Goal: Task Accomplishment & Management: Use online tool/utility

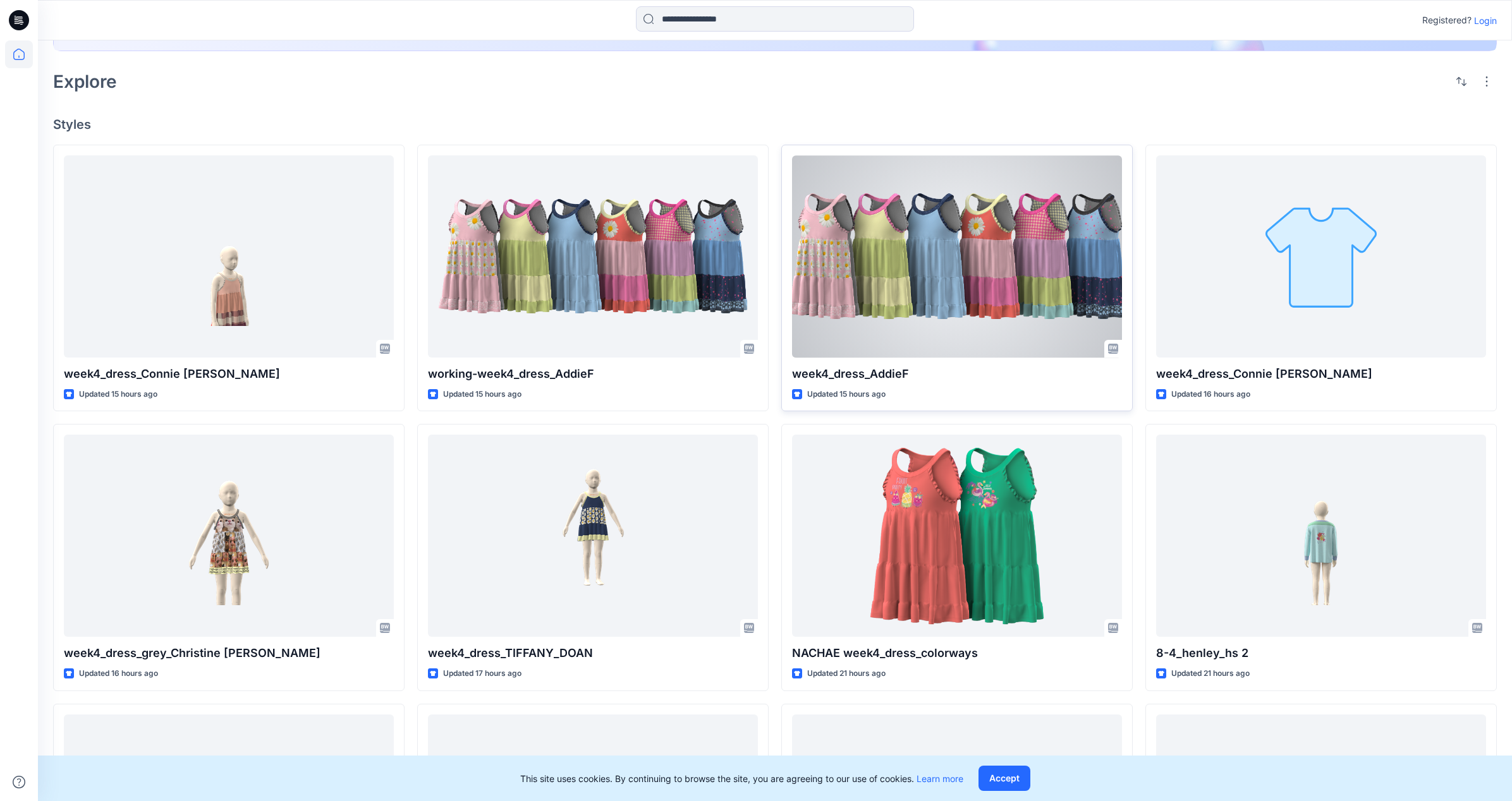
scroll to position [298, 0]
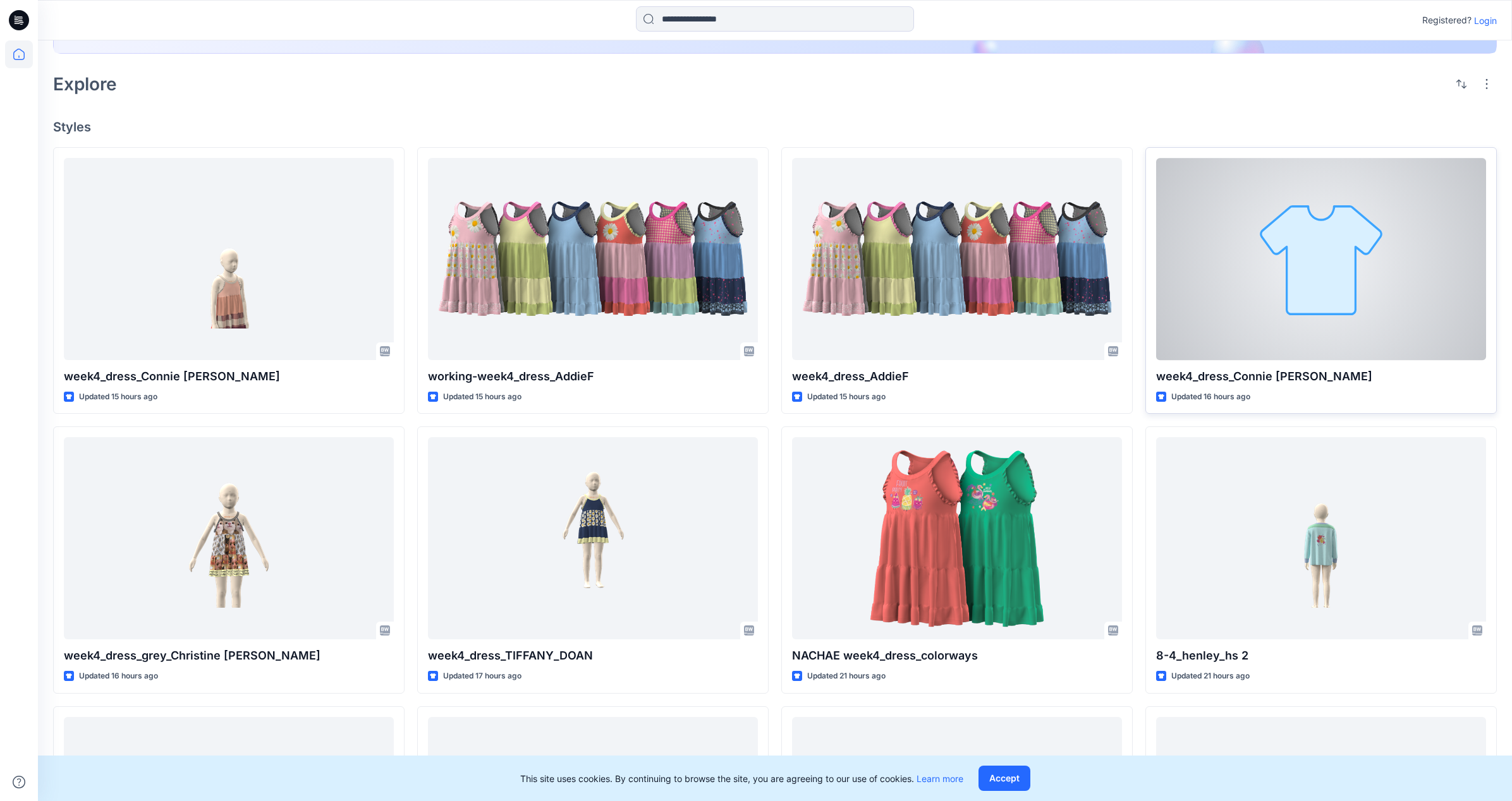
click at [1307, 284] on div at bounding box center [1321, 258] width 330 height 202
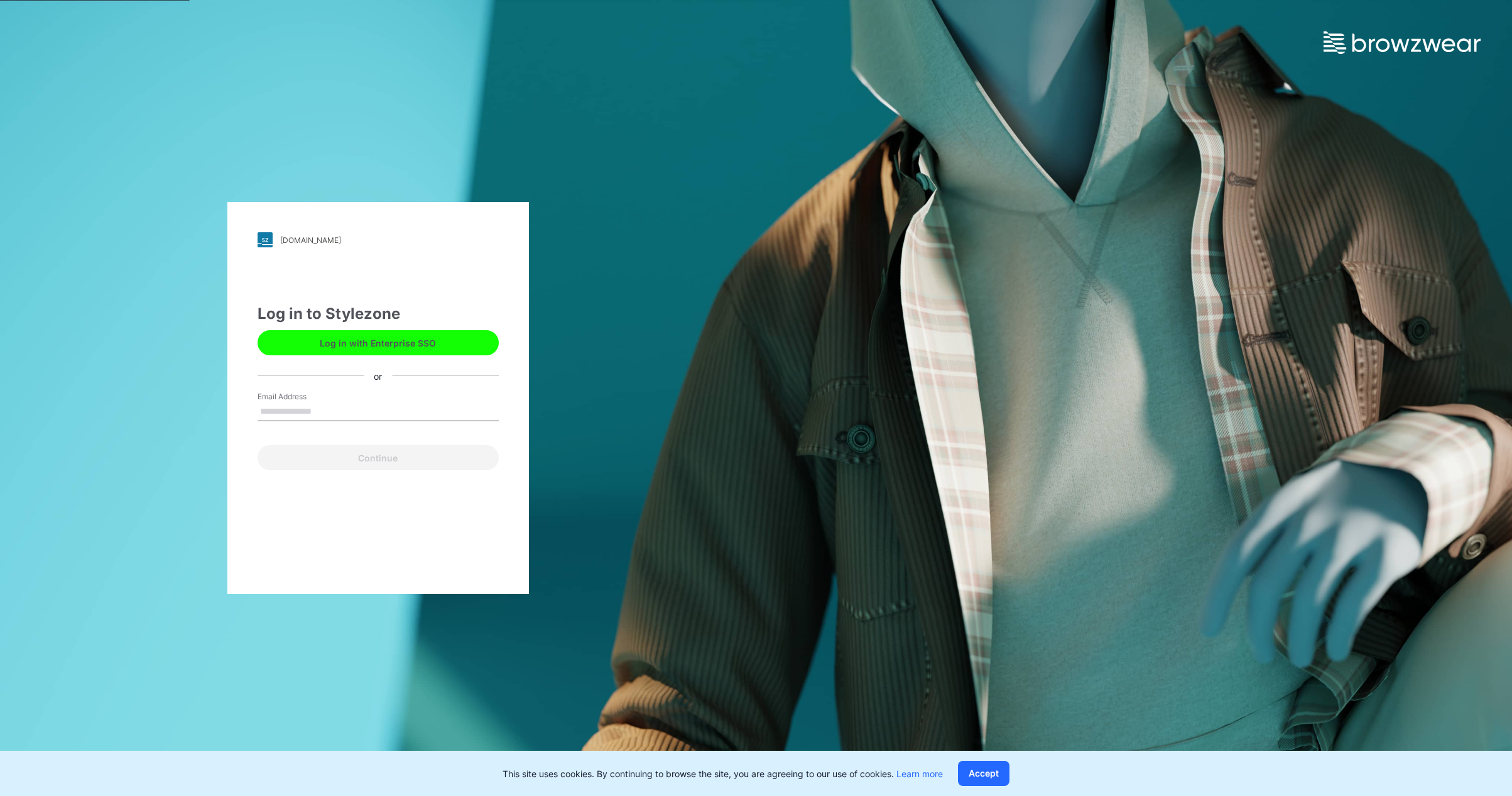
drag, startPoint x: 396, startPoint y: 418, endPoint x: 421, endPoint y: 357, distance: 65.9
click at [396, 417] on input "Email Address" at bounding box center [378, 412] width 241 height 19
click at [432, 339] on button "Log in with Enterprise SSO" at bounding box center [378, 342] width 241 height 25
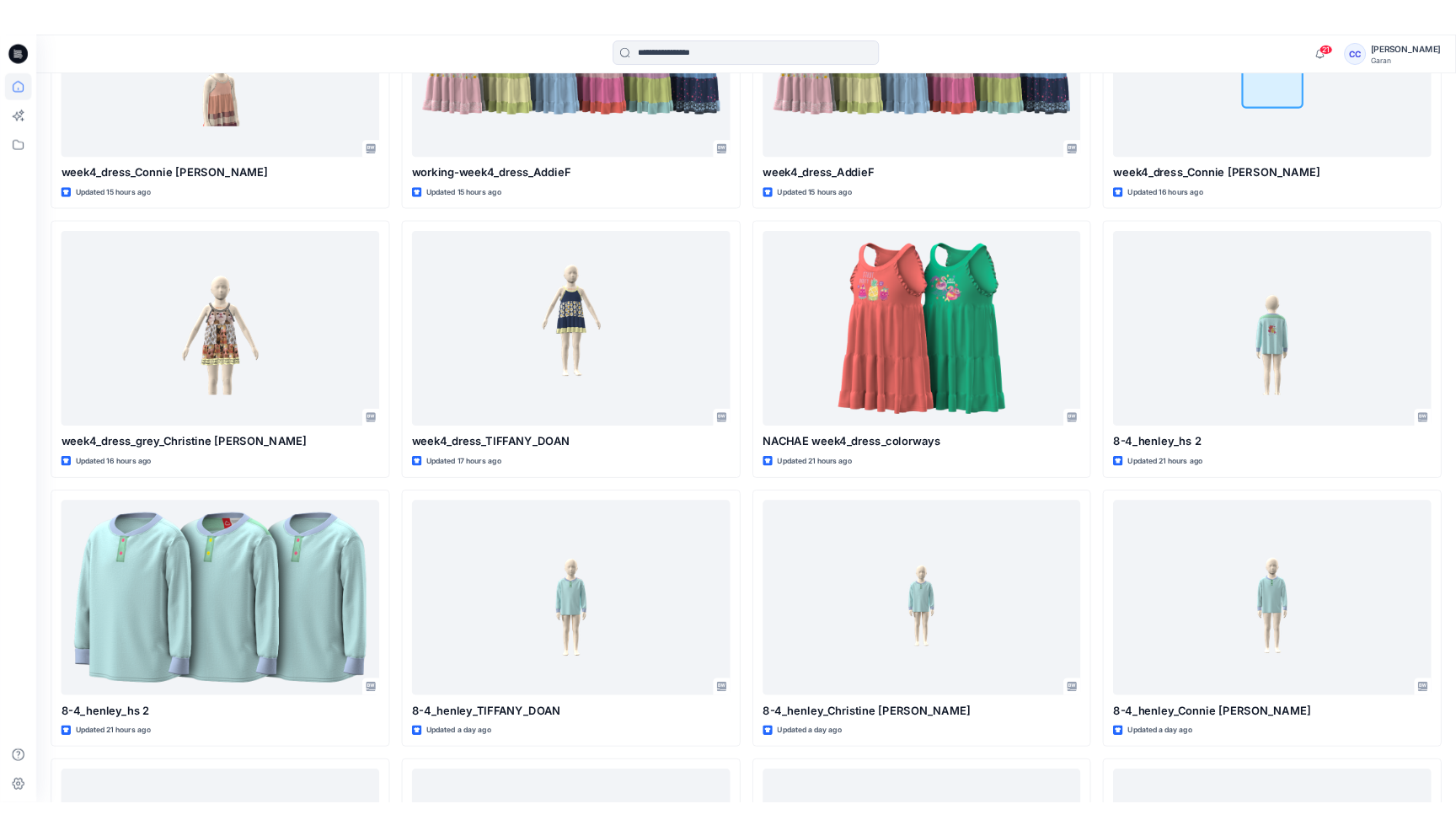
scroll to position [673, 0]
